Goal: Information Seeking & Learning: Learn about a topic

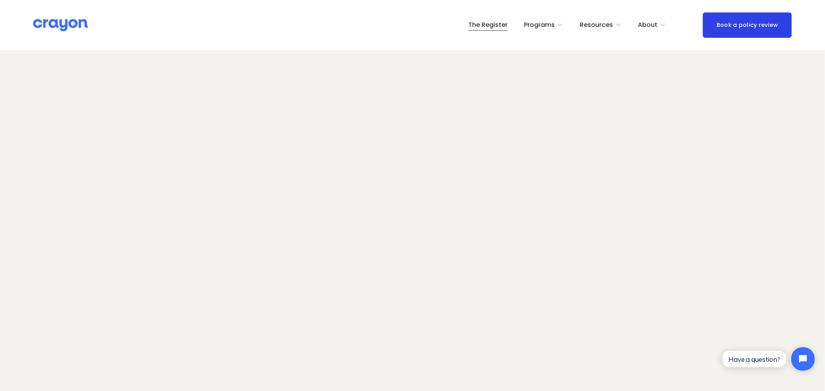
click at [0, 0] on span "Pulse: Annual Financial Health Check" at bounding box center [0, 0] width 0 height 0
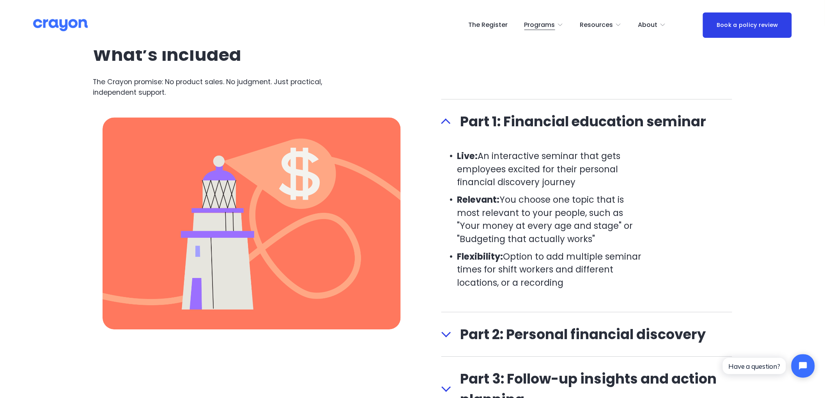
scroll to position [996, 0]
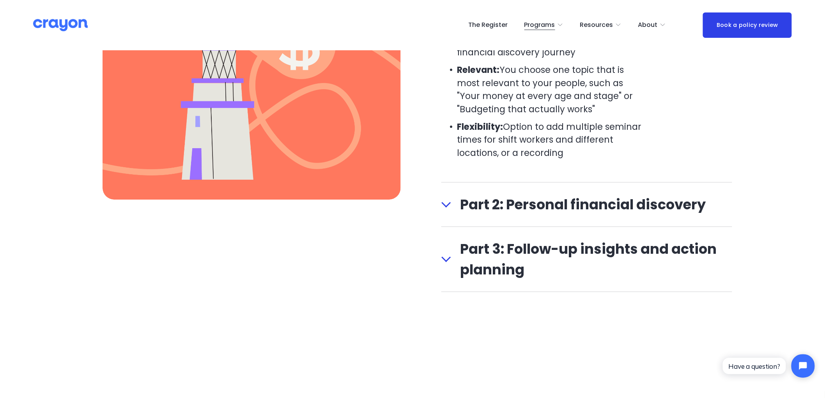
click at [453, 205] on span "Part 2: Personal financial discovery" at bounding box center [591, 204] width 281 height 21
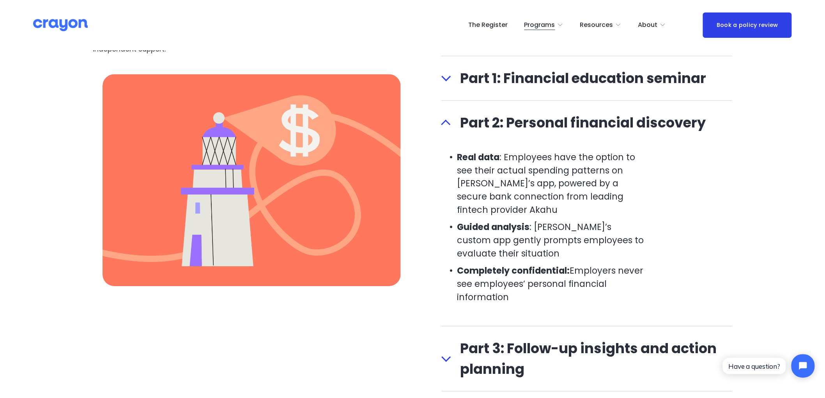
scroll to position [953, 0]
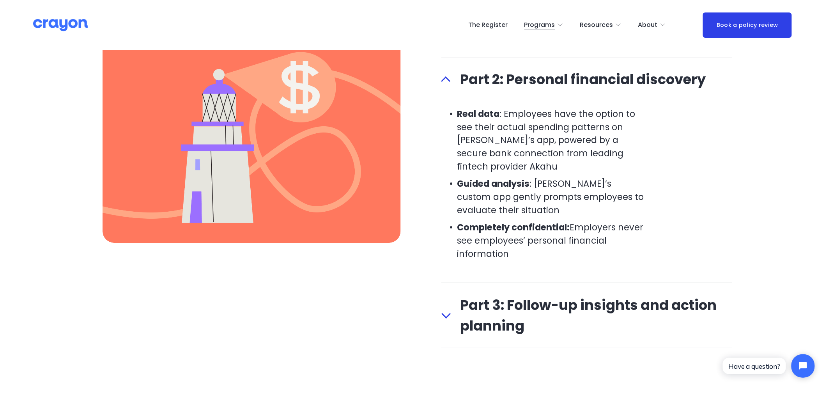
click at [445, 307] on button "Part 3: Follow-up insights and action planning" at bounding box center [586, 315] width 291 height 65
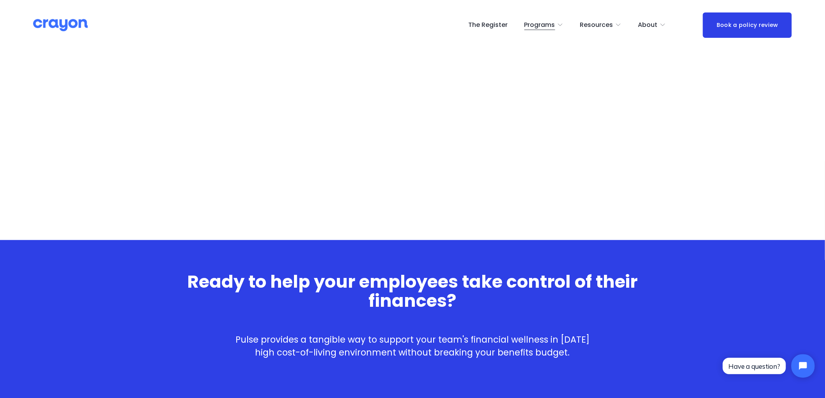
scroll to position [1356, 0]
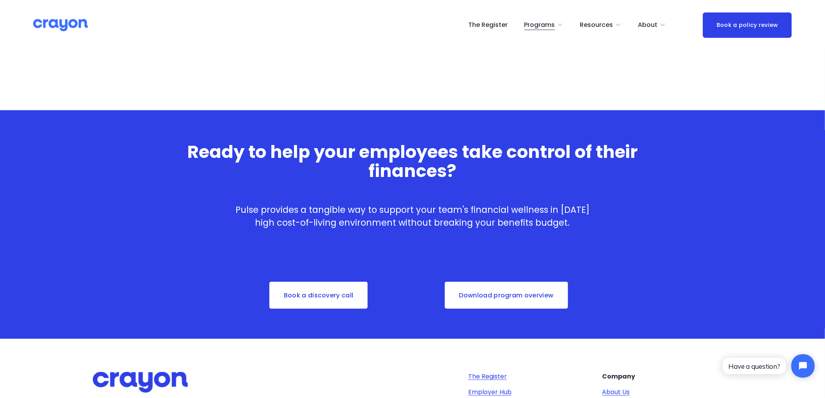
click at [497, 286] on link "Download program overview" at bounding box center [506, 295] width 125 height 29
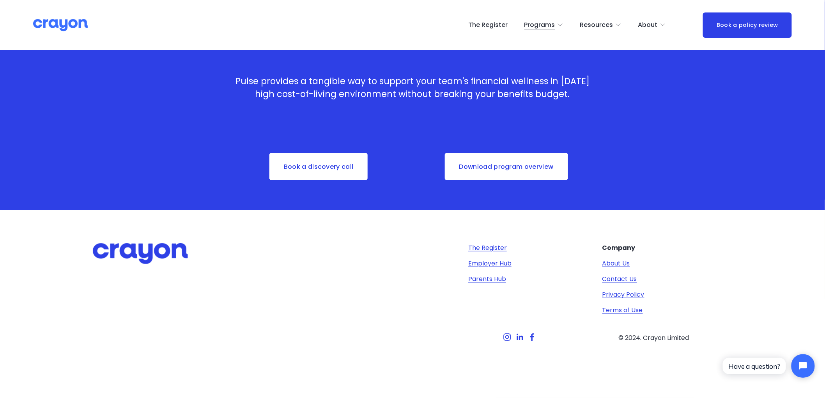
scroll to position [1399, 0]
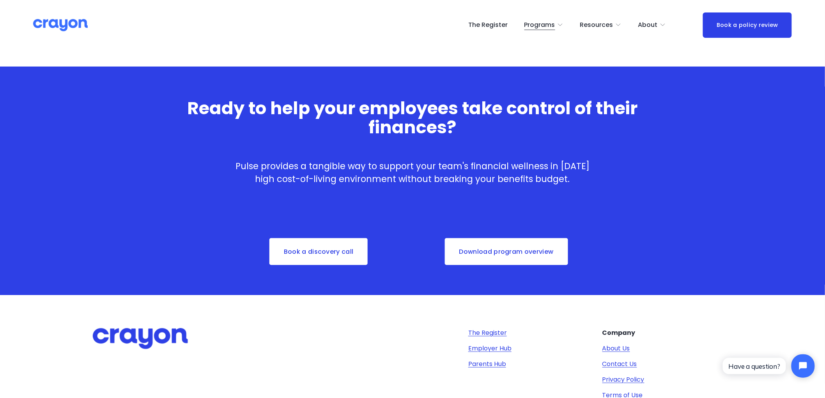
click at [53, 21] on img at bounding box center [60, 25] width 55 height 14
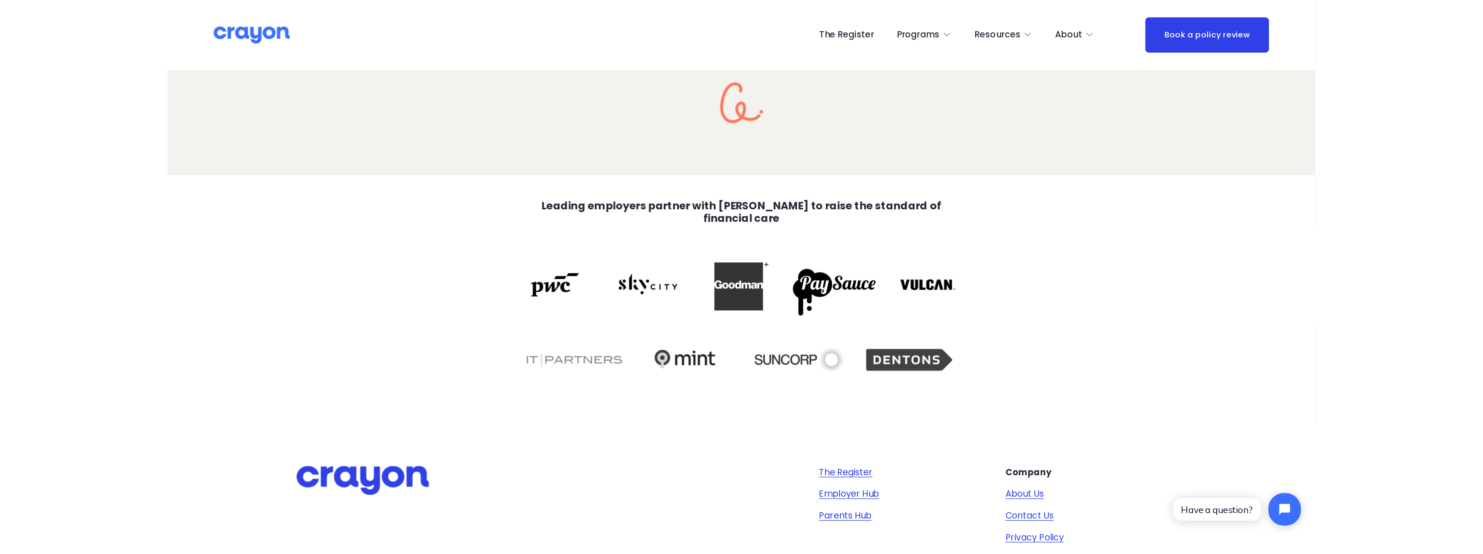
scroll to position [1564, 0]
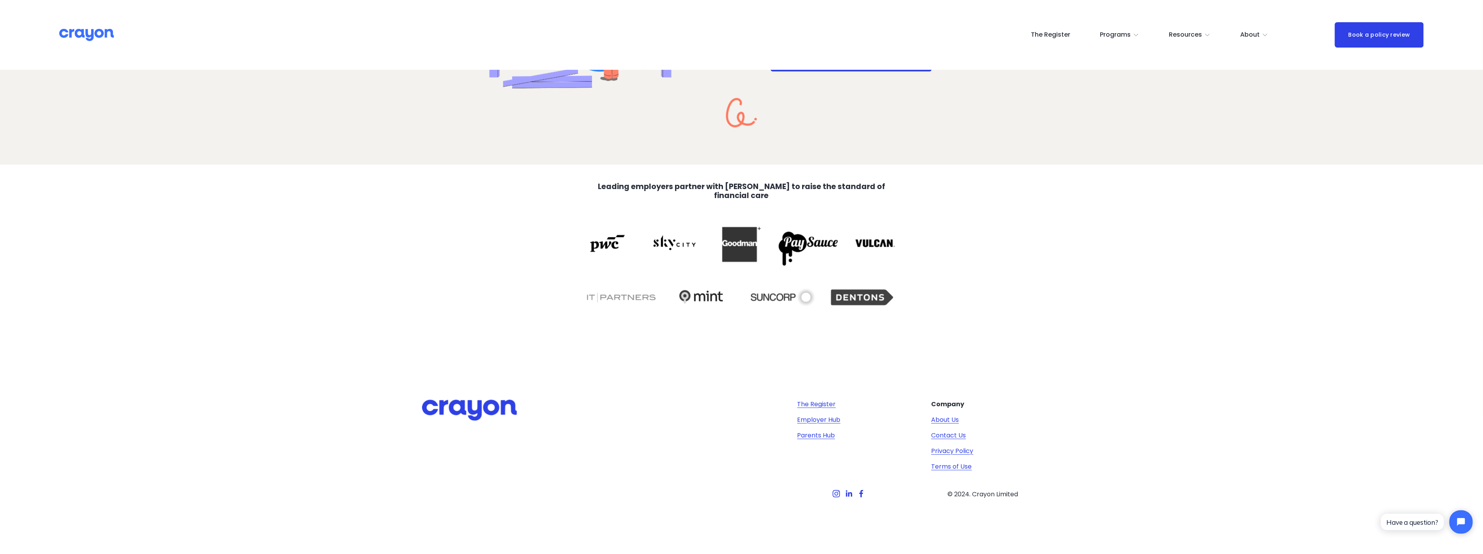
click at [666, 365] on div "The Register Employer Hub Parents Hub Company About Us Contact Us Privacy Polic…" at bounding box center [741, 460] width 1483 height 240
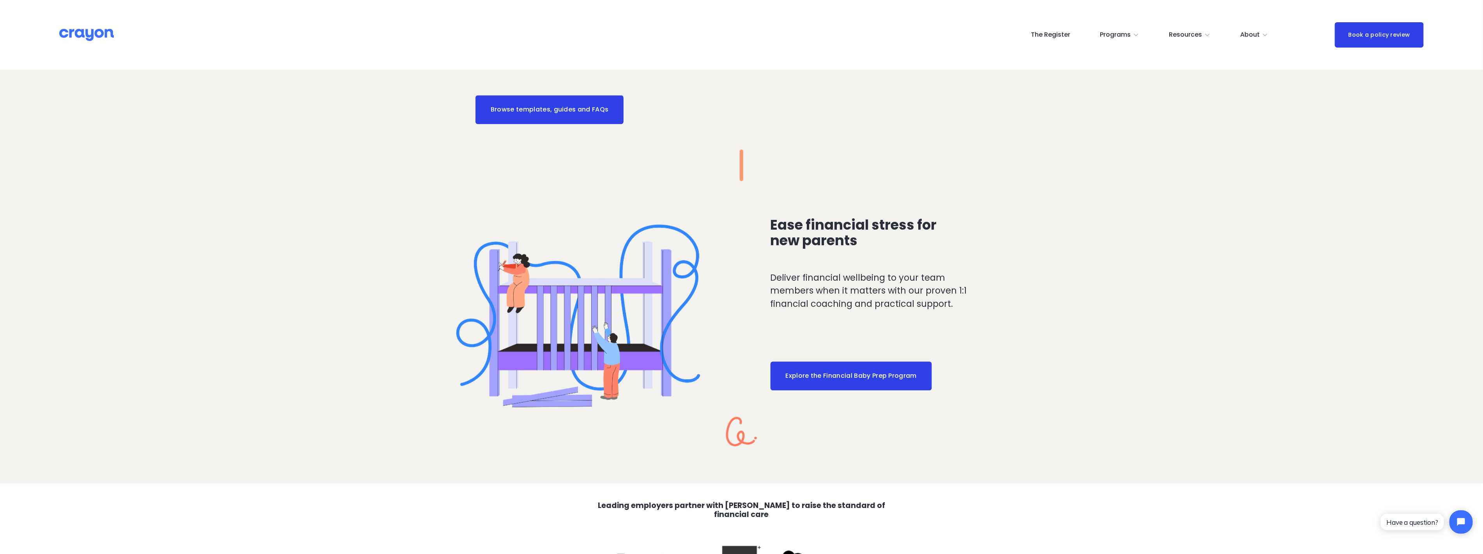
scroll to position [1462, 0]
